Goal: Complete application form

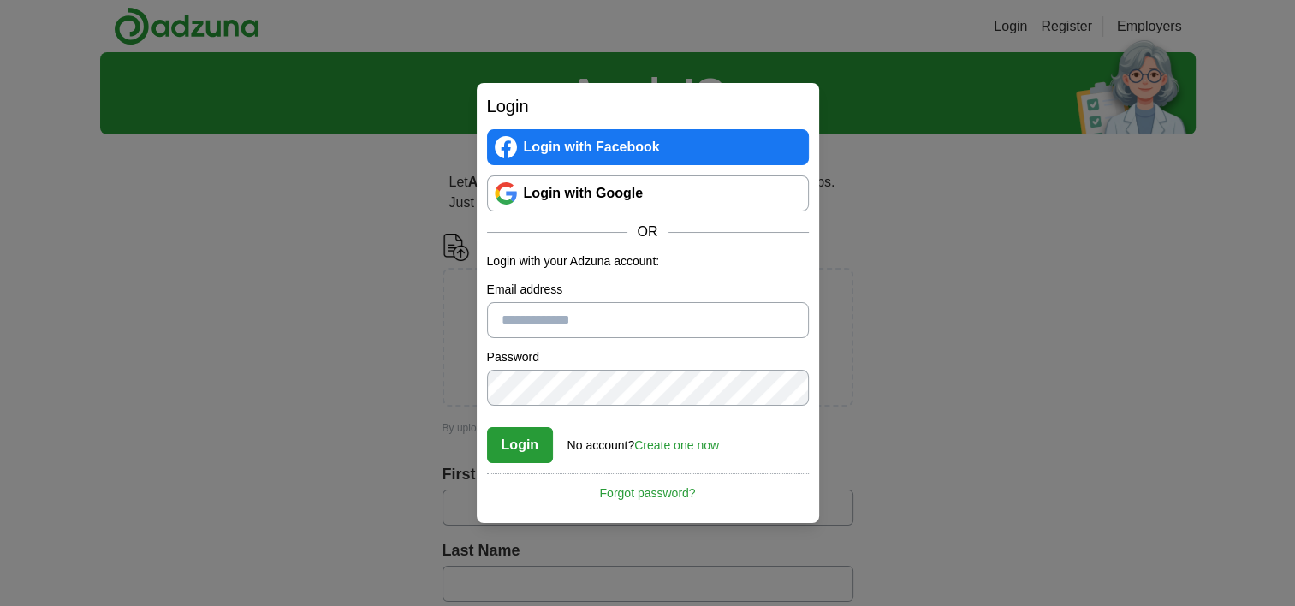
click at [645, 201] on link "Login with Google" at bounding box center [648, 193] width 322 height 36
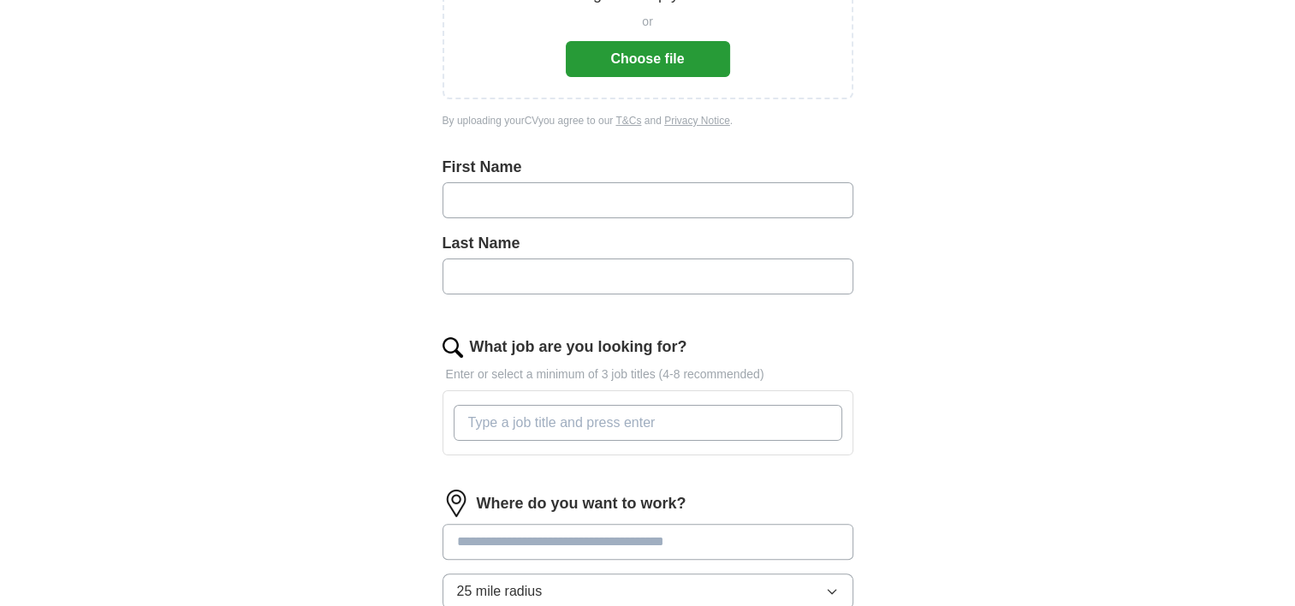
scroll to position [308, 0]
click at [627, 198] on input "text" at bounding box center [648, 199] width 411 height 36
type input "******"
click at [637, 281] on input "text" at bounding box center [648, 276] width 411 height 36
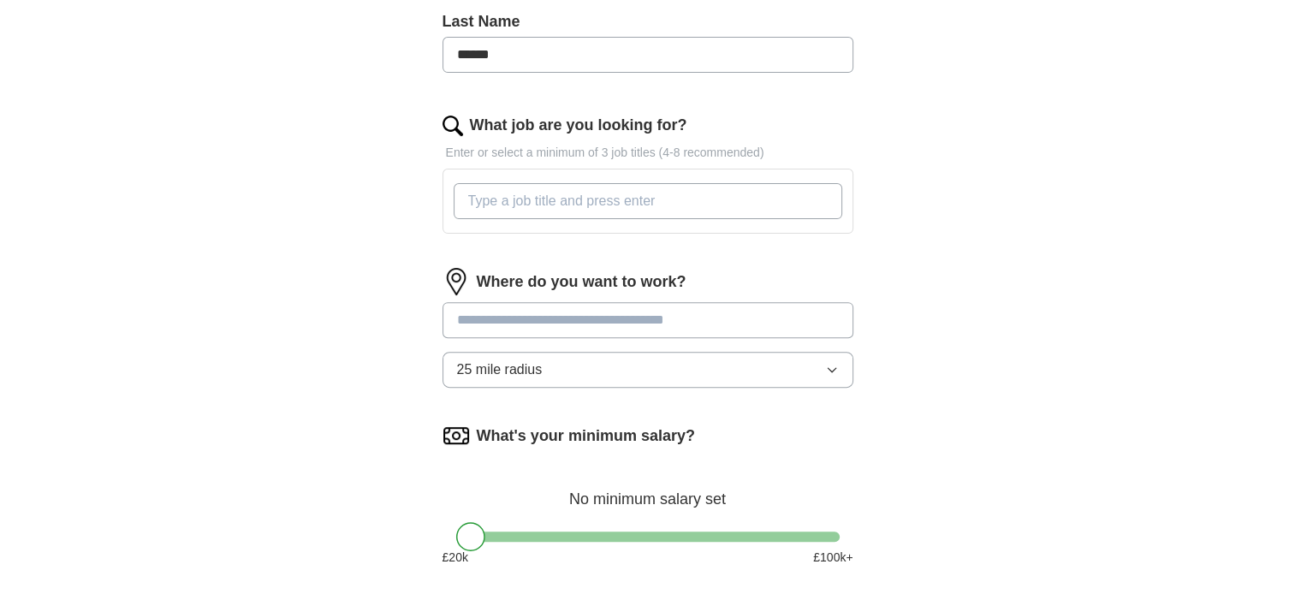
scroll to position [527, 0]
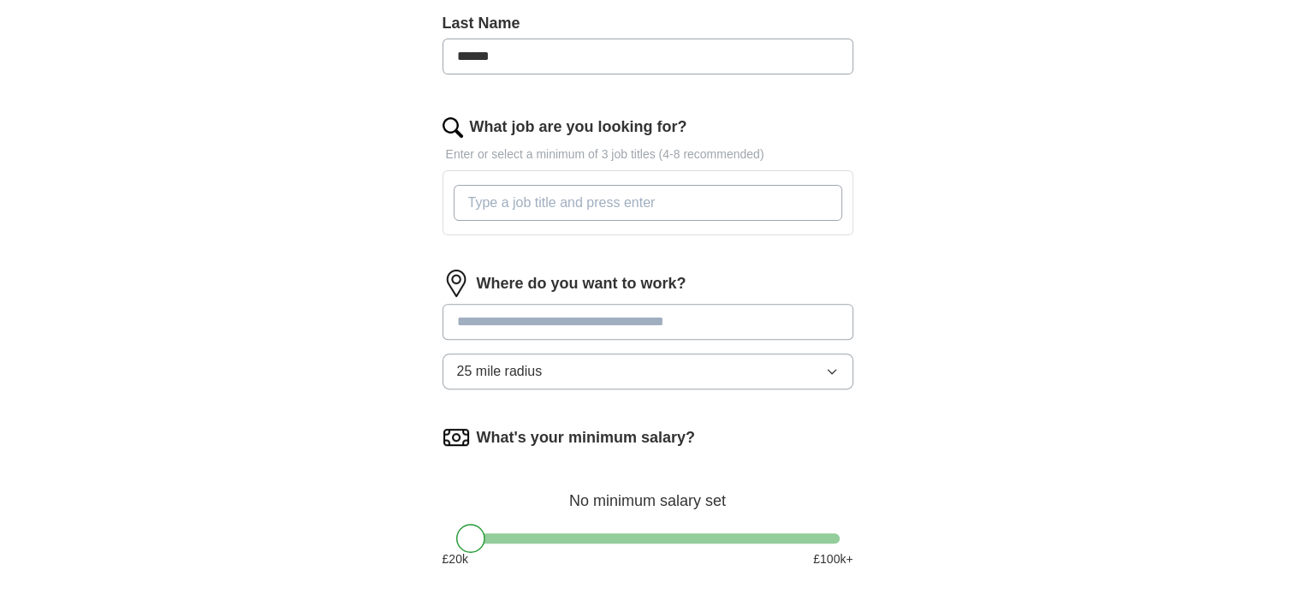
type input "******"
click at [603, 193] on input "What job are you looking for?" at bounding box center [648, 203] width 389 height 36
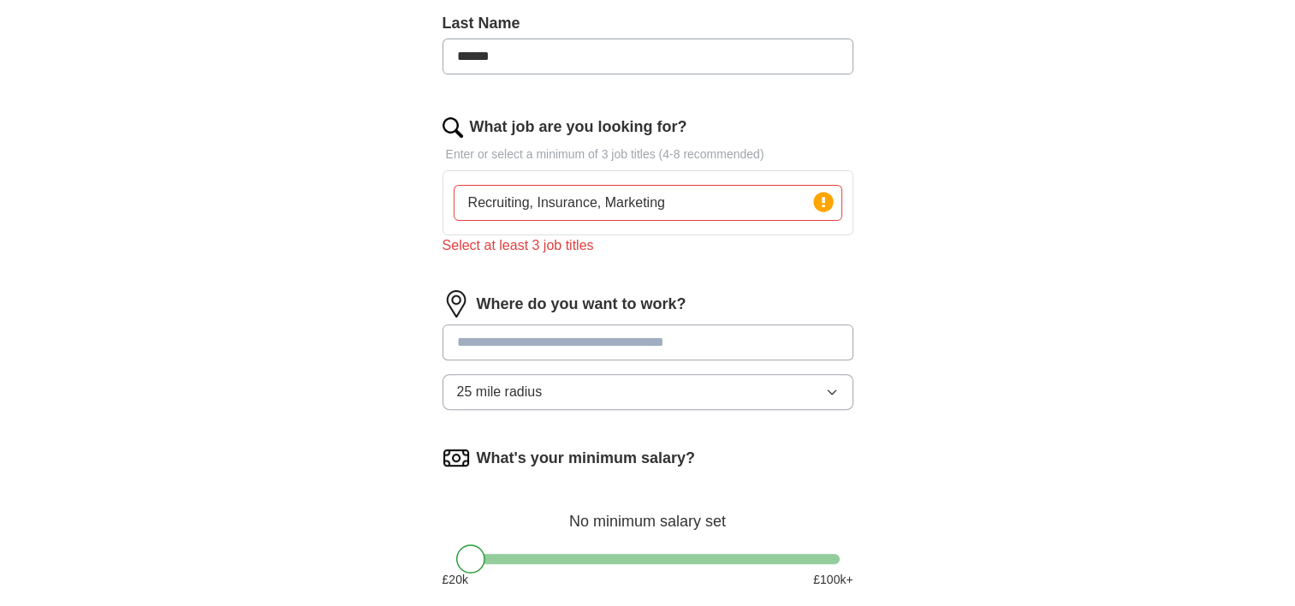
click at [613, 328] on input at bounding box center [648, 342] width 411 height 36
click at [671, 201] on input "Recruiting, Insurance, Marketing" at bounding box center [648, 203] width 389 height 36
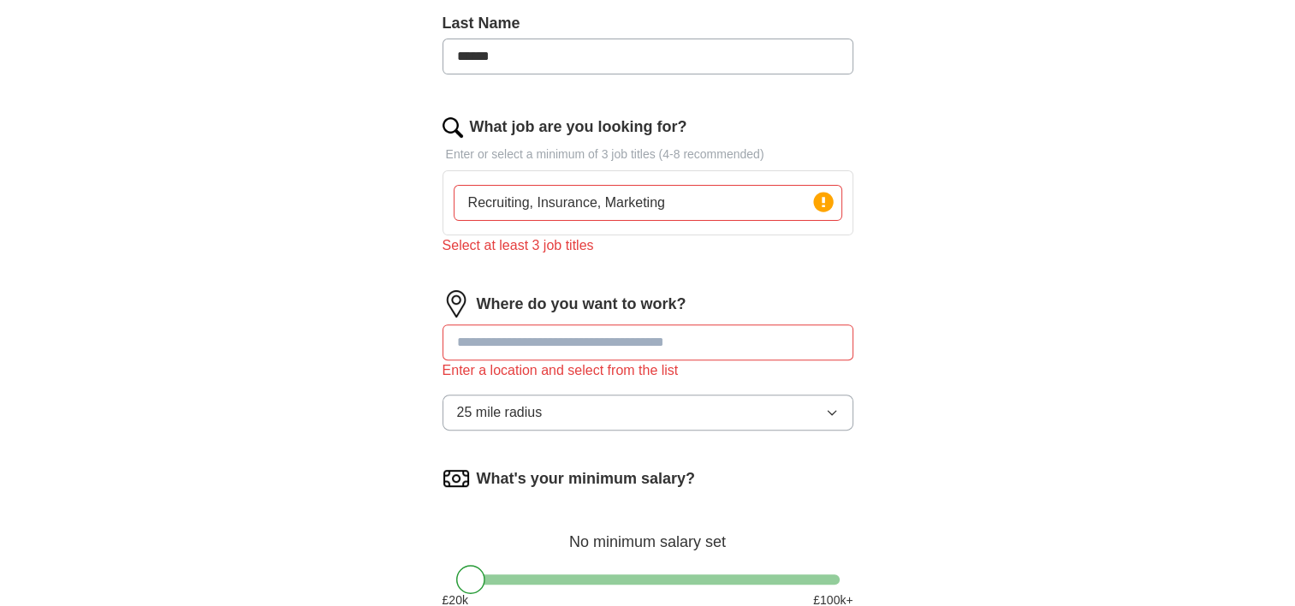
click at [671, 201] on input "Recruiting, Insurance, Marketing" at bounding box center [648, 203] width 389 height 36
type input "x"
click at [866, 208] on div "Let ApplyIQ do the hard work of searching and applying for jobs. Just tell us w…" at bounding box center [648, 177] width 548 height 1112
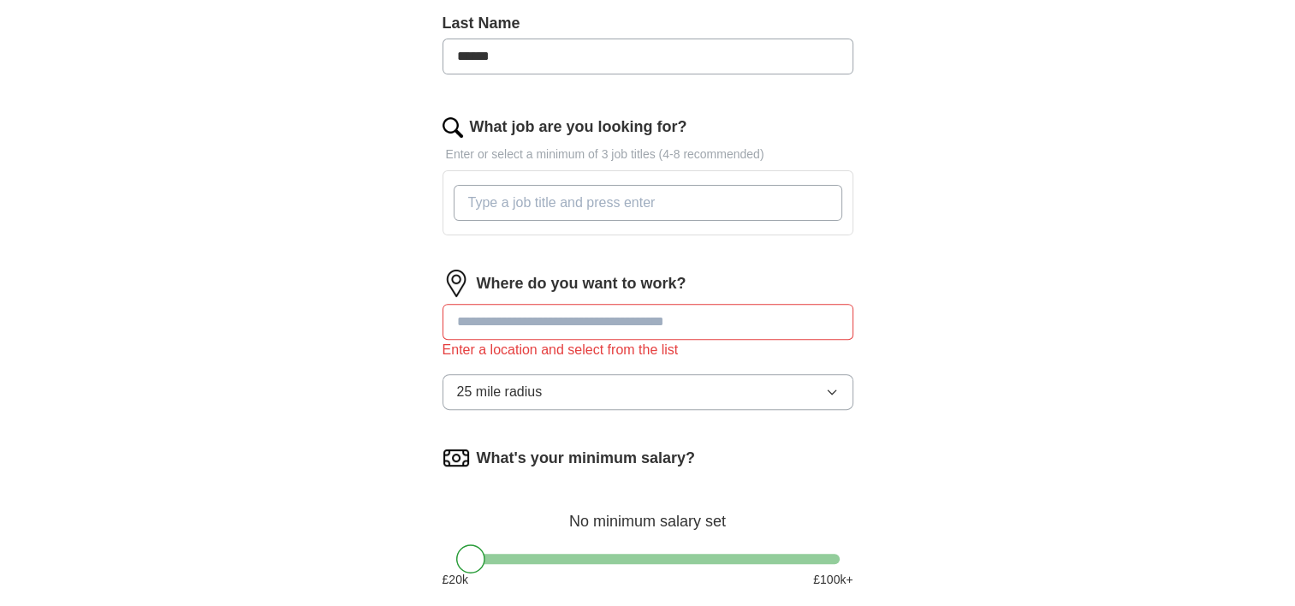
click at [752, 191] on input "What job are you looking for?" at bounding box center [648, 203] width 389 height 36
type input "recruiting"
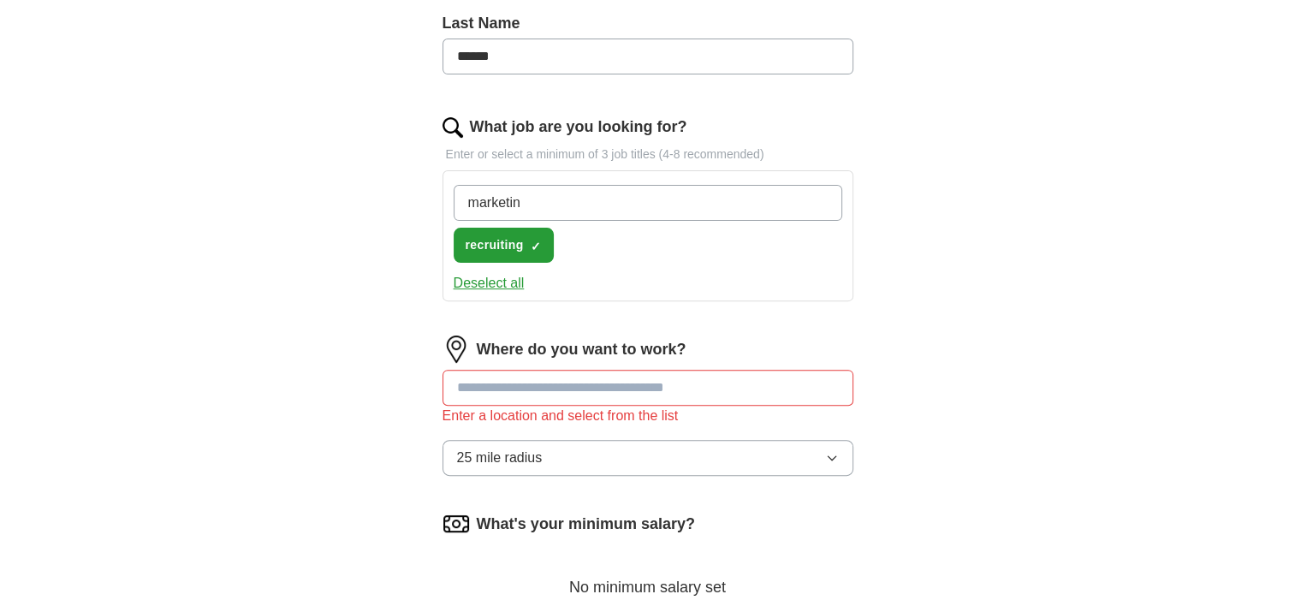
type input "marketing"
type input "insurance"
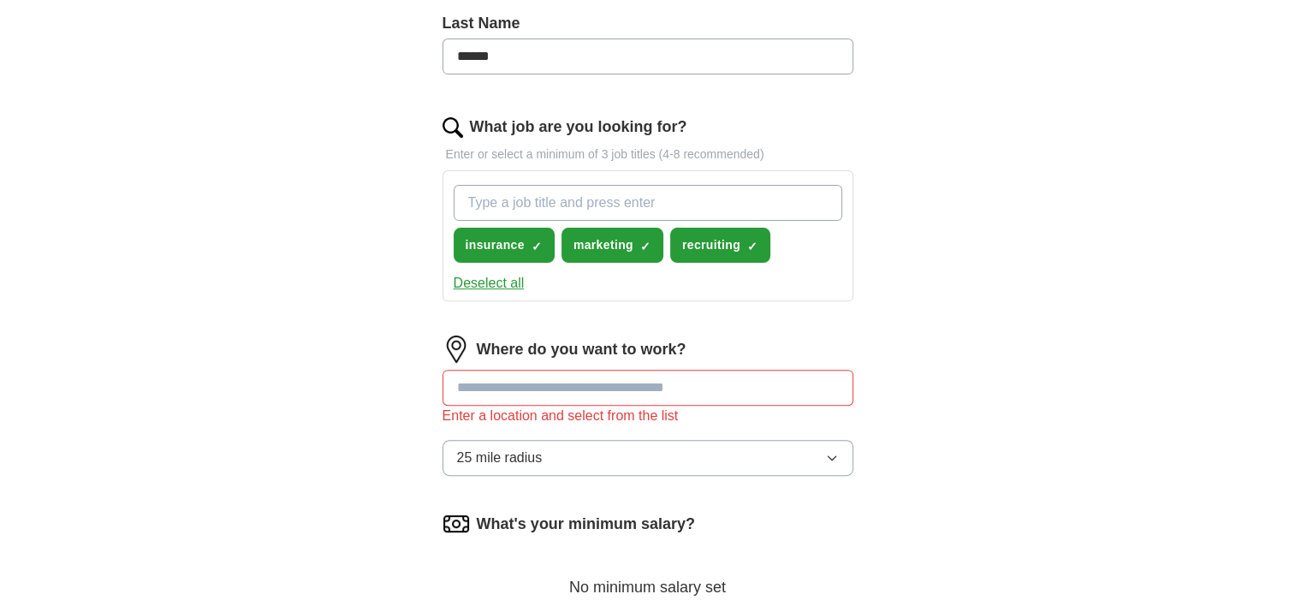
click at [596, 401] on input at bounding box center [648, 388] width 411 height 36
click at [597, 389] on input at bounding box center [648, 388] width 411 height 36
type input "******"
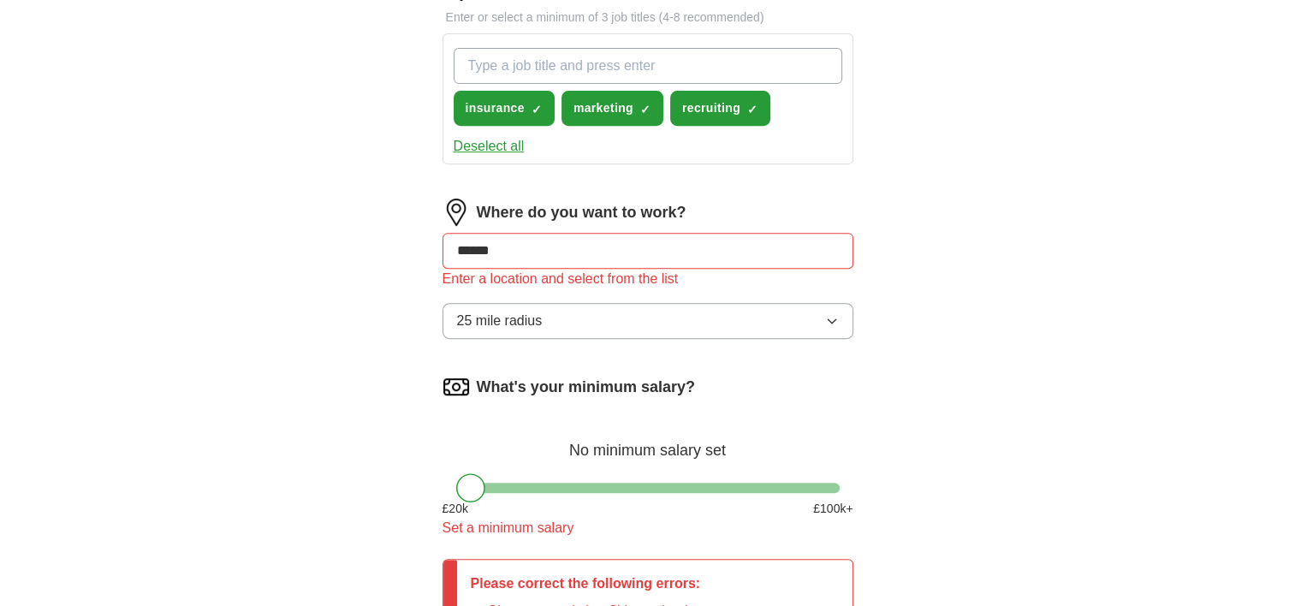
scroll to position [688, 0]
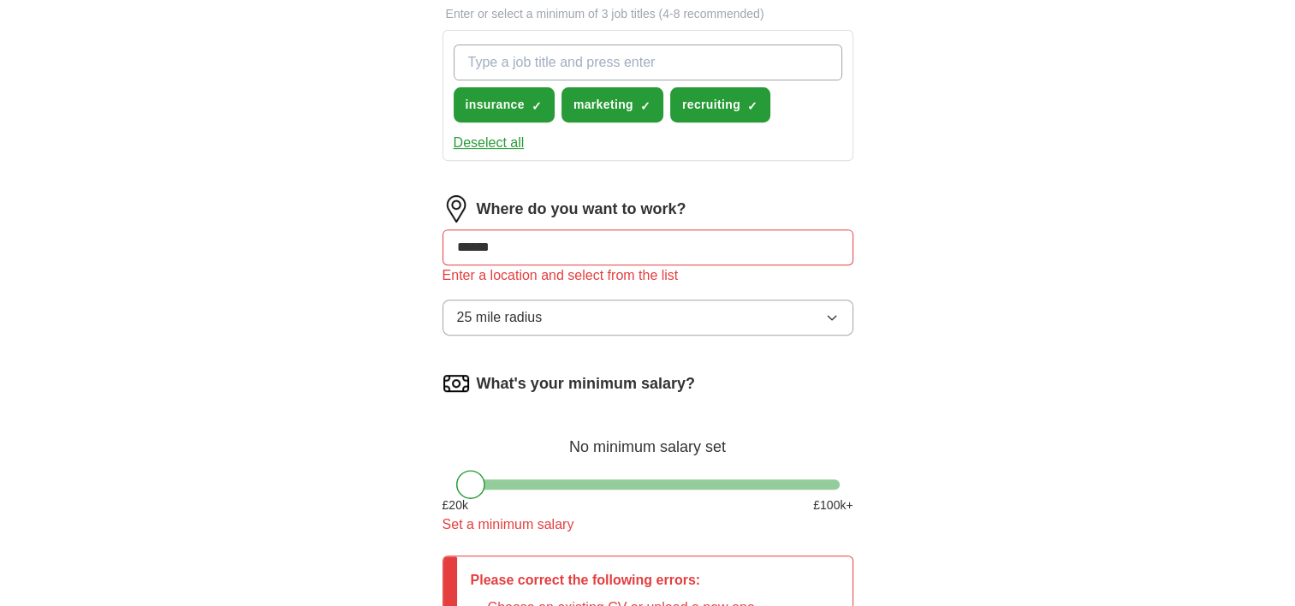
click at [568, 233] on input "******" at bounding box center [648, 247] width 411 height 36
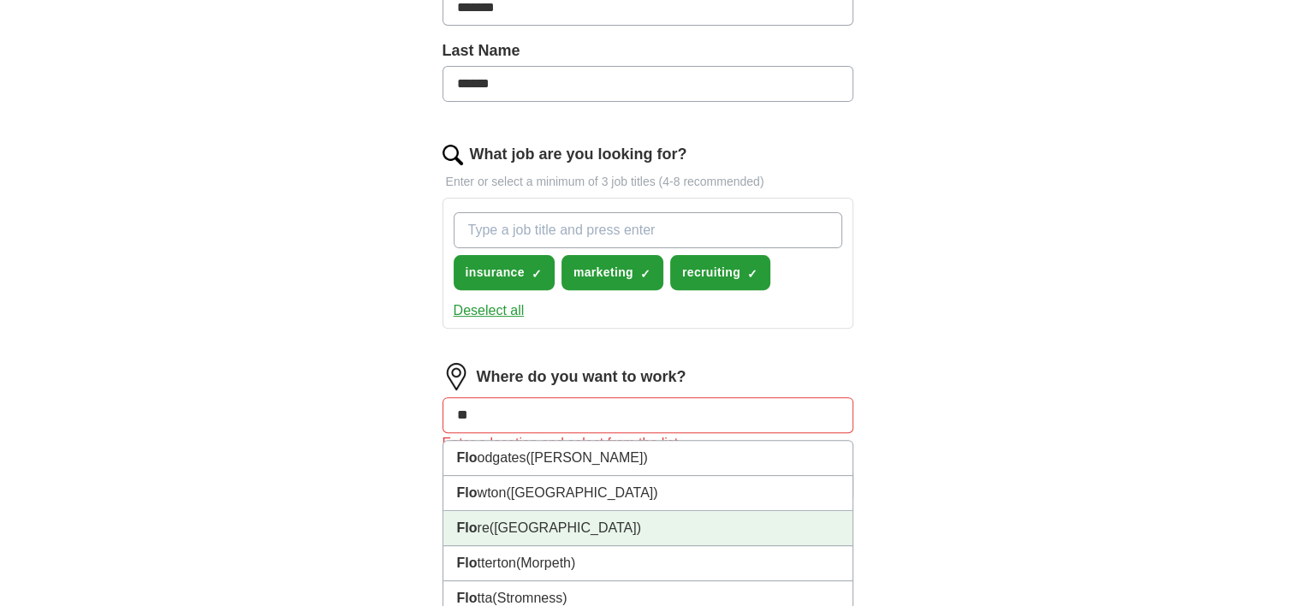
scroll to position [520, 0]
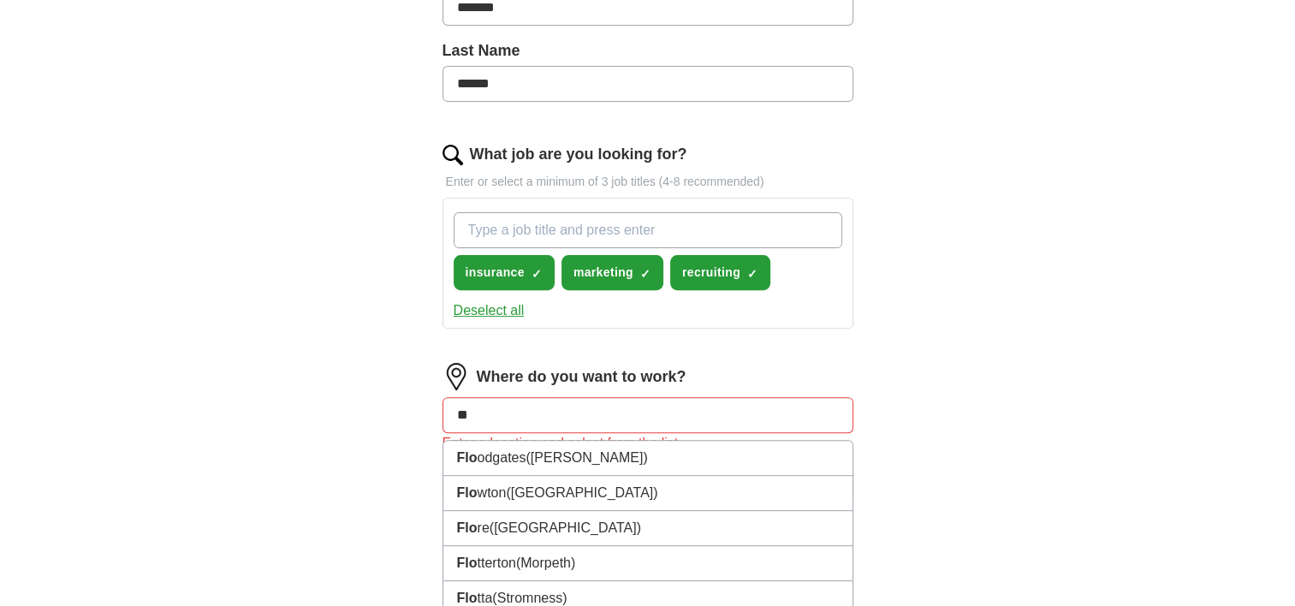
type input "*"
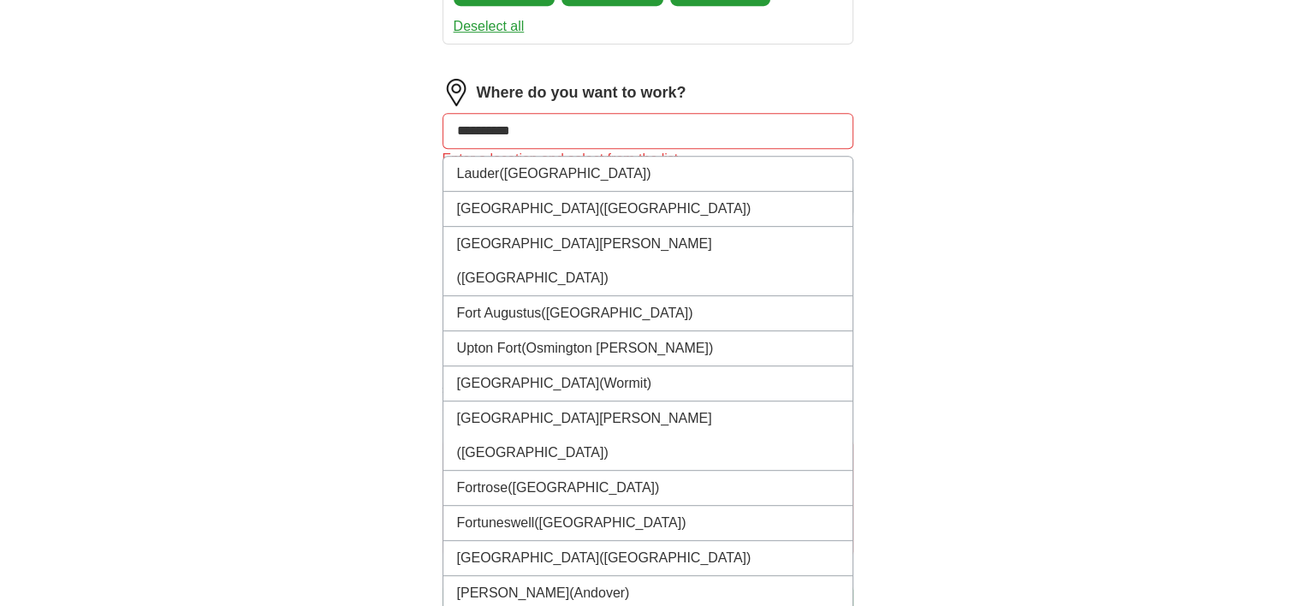
scroll to position [805, 0]
type input "**********"
